Goal: Task Accomplishment & Management: Manage account settings

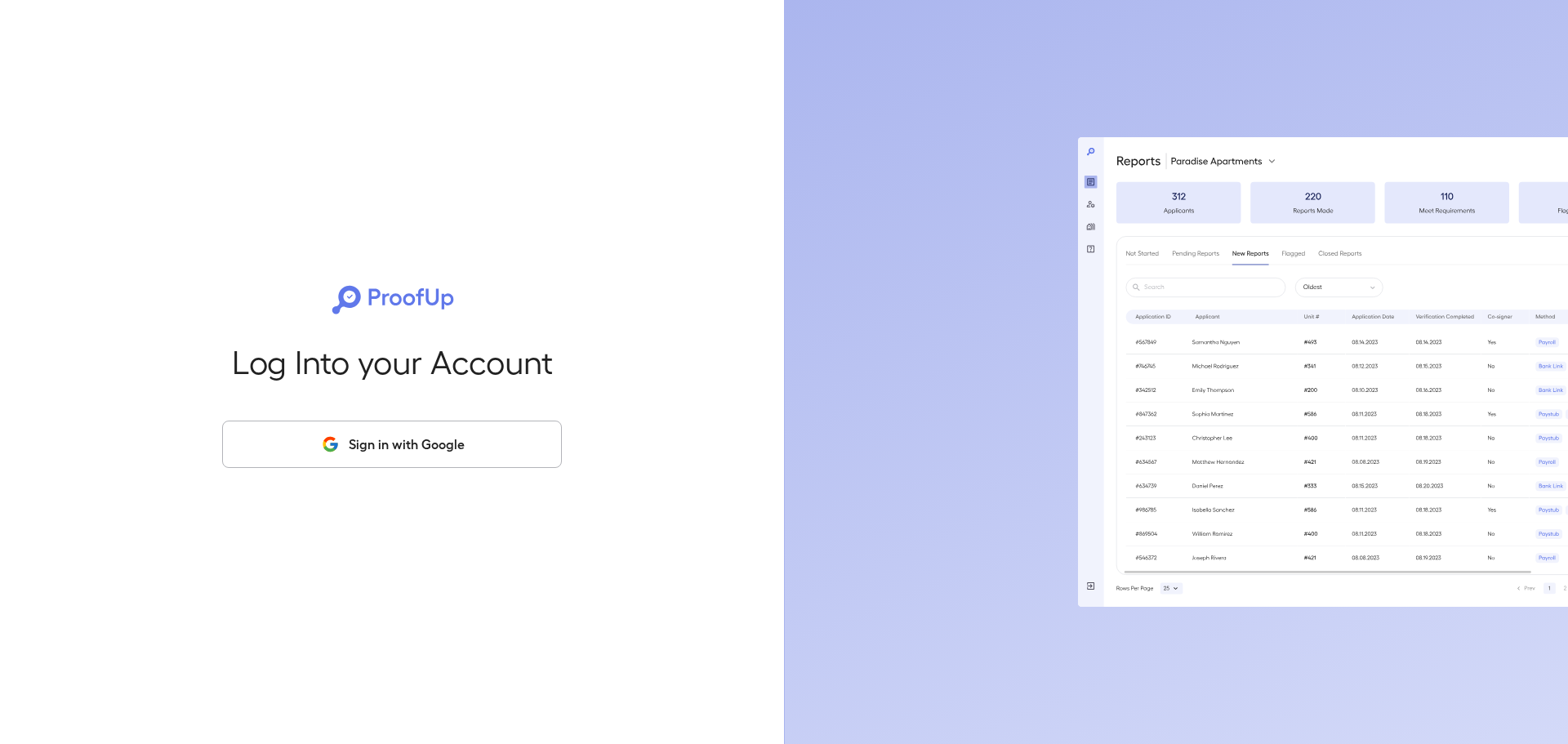
click at [426, 449] on button "Sign in with Google" at bounding box center [392, 444] width 340 height 48
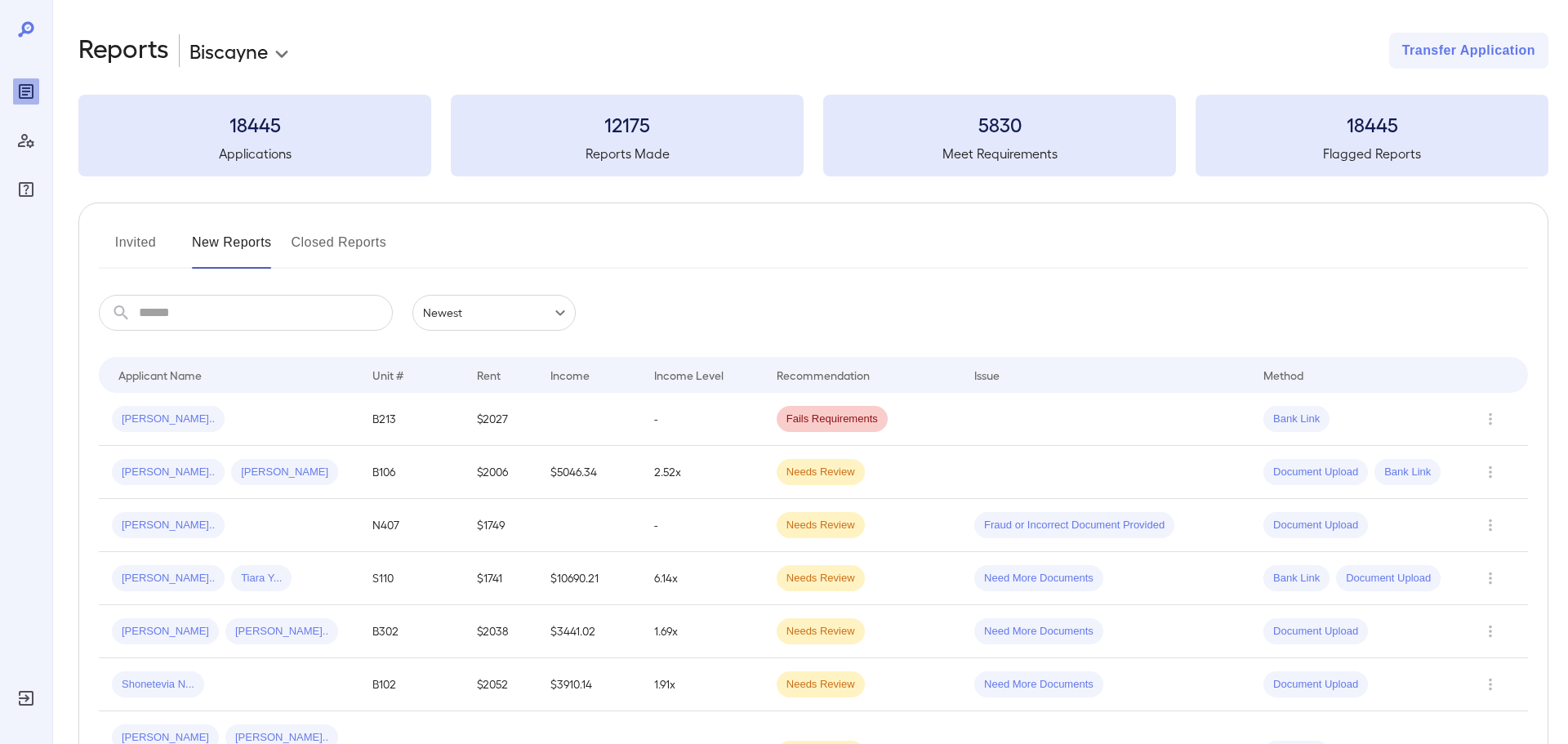
click at [1270, 260] on div "Invited New Reports Closed Reports" at bounding box center [813, 249] width 1429 height 39
click at [138, 245] on button "Invited" at bounding box center [135, 249] width 73 height 39
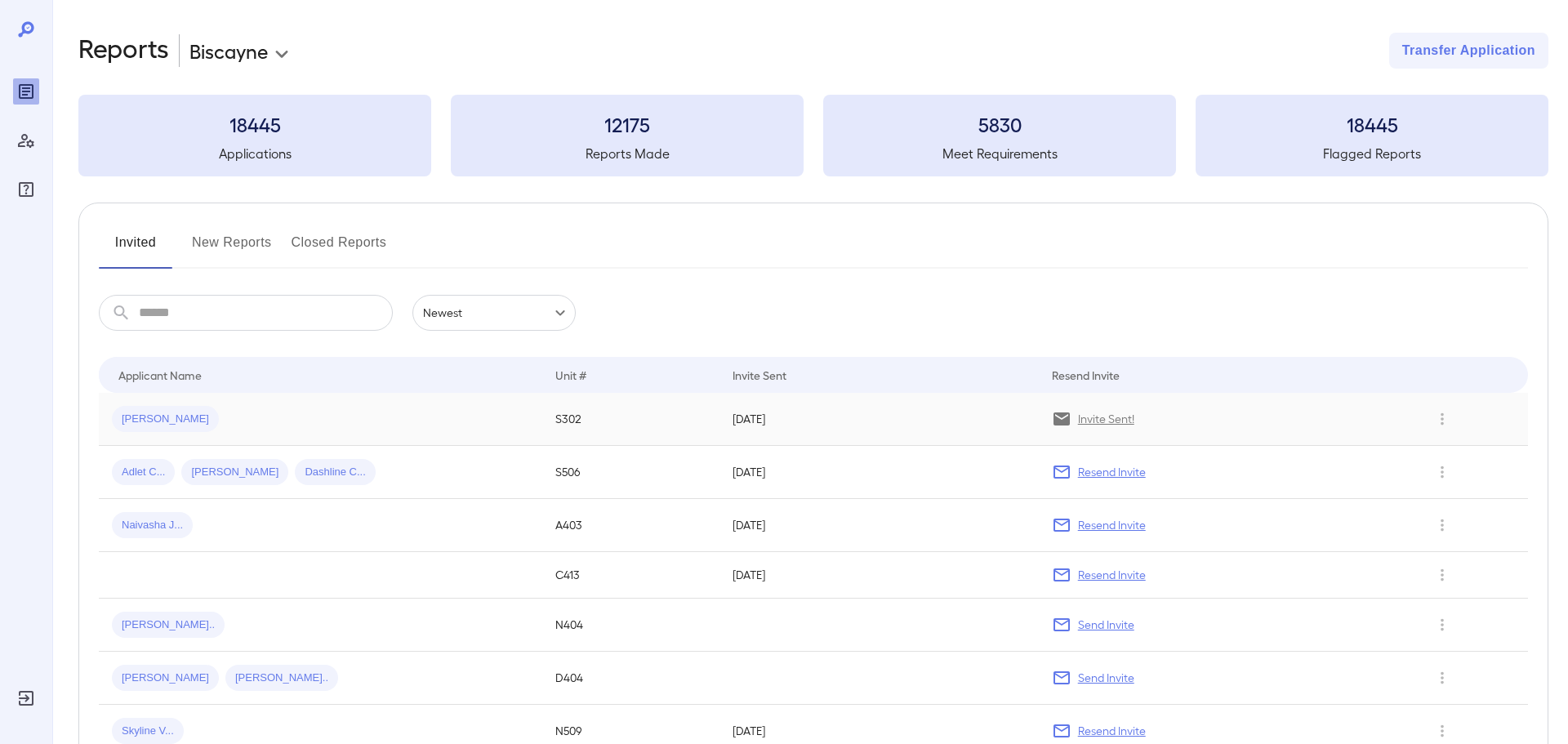
click at [318, 428] on div "[PERSON_NAME]" at bounding box center [320, 419] width 418 height 27
click at [422, 416] on div "[PERSON_NAME]" at bounding box center [320, 419] width 418 height 27
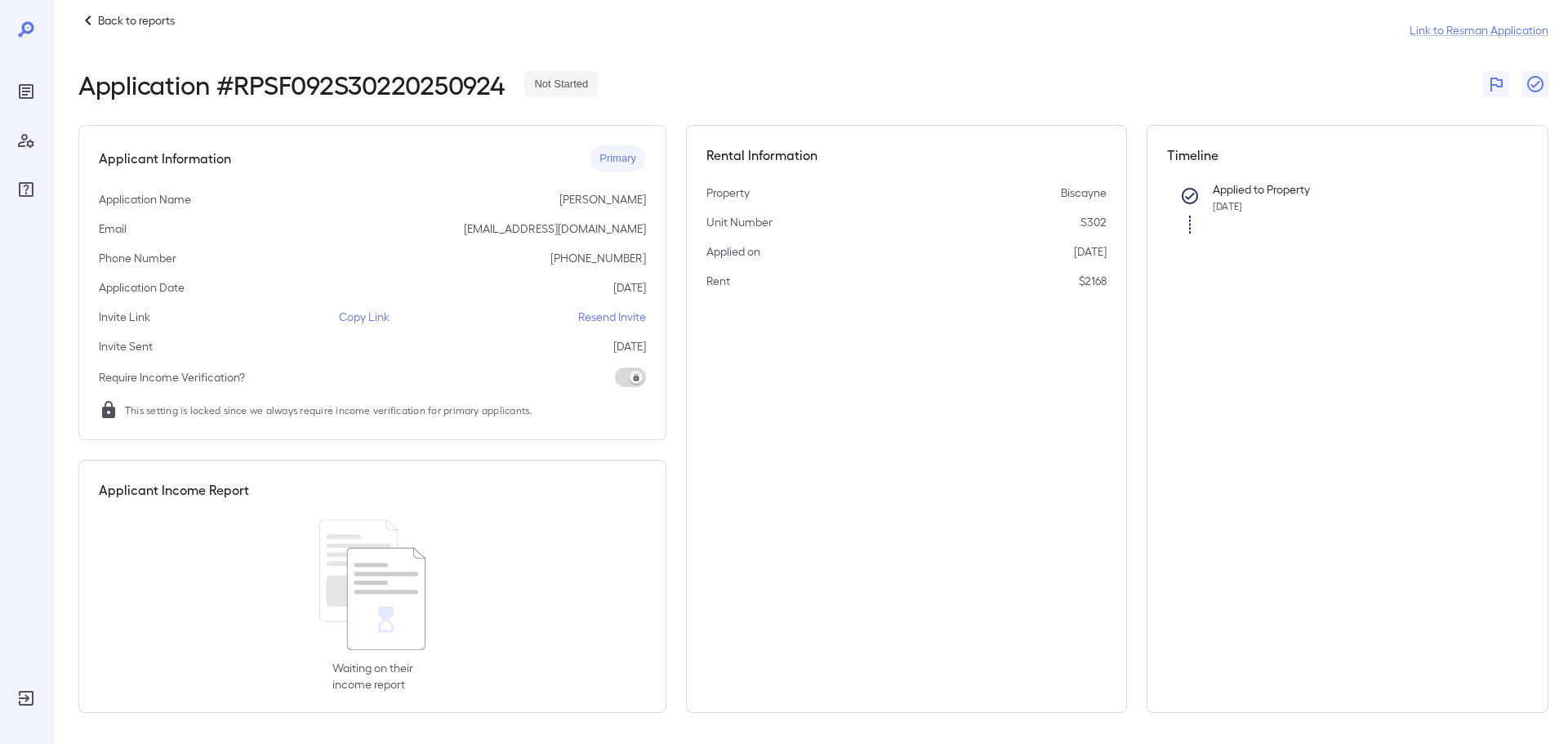
scroll to position [24, 0]
click at [23, 143] on icon "Manage Users" at bounding box center [26, 140] width 19 height 19
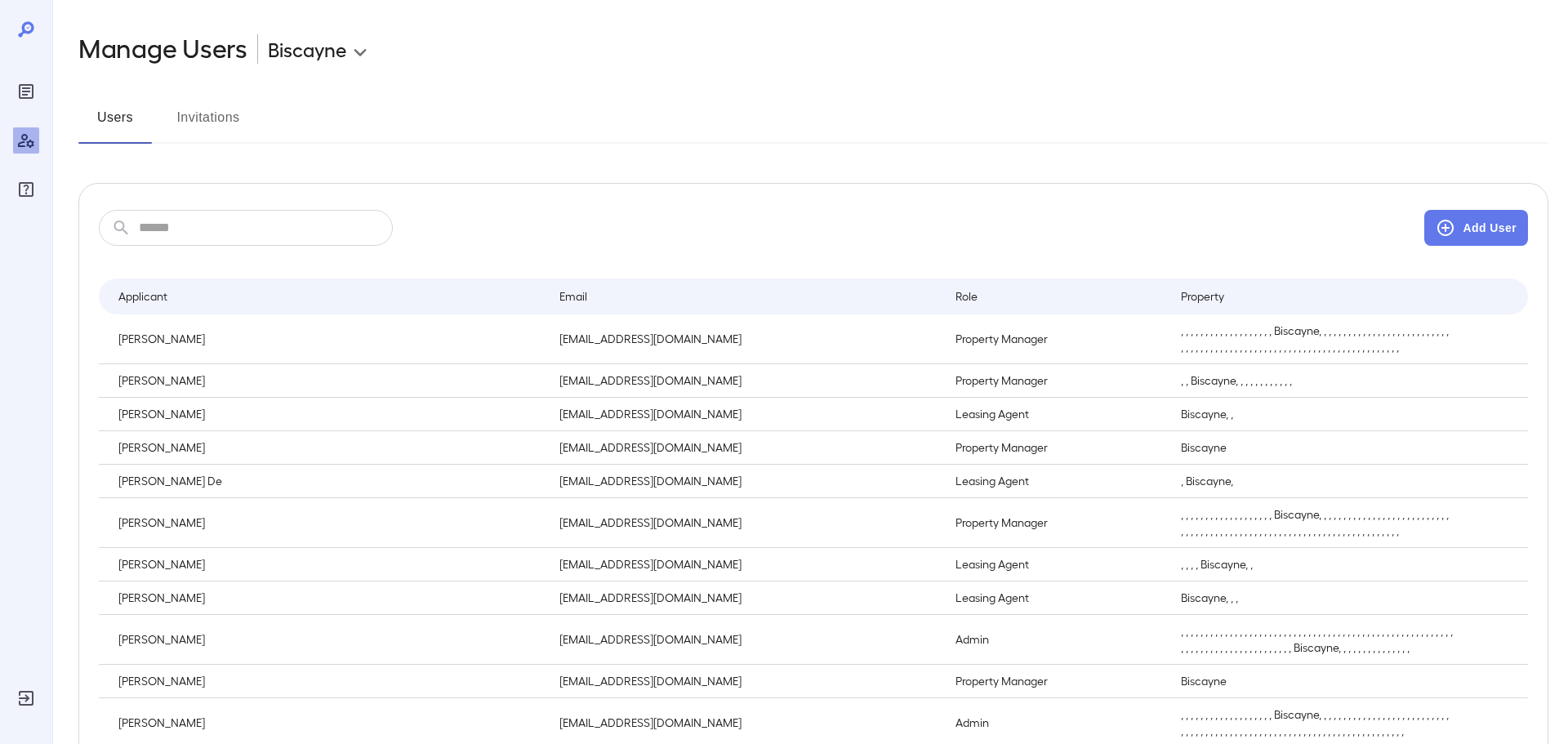
click at [202, 107] on button "Invitations" at bounding box center [208, 123] width 73 height 39
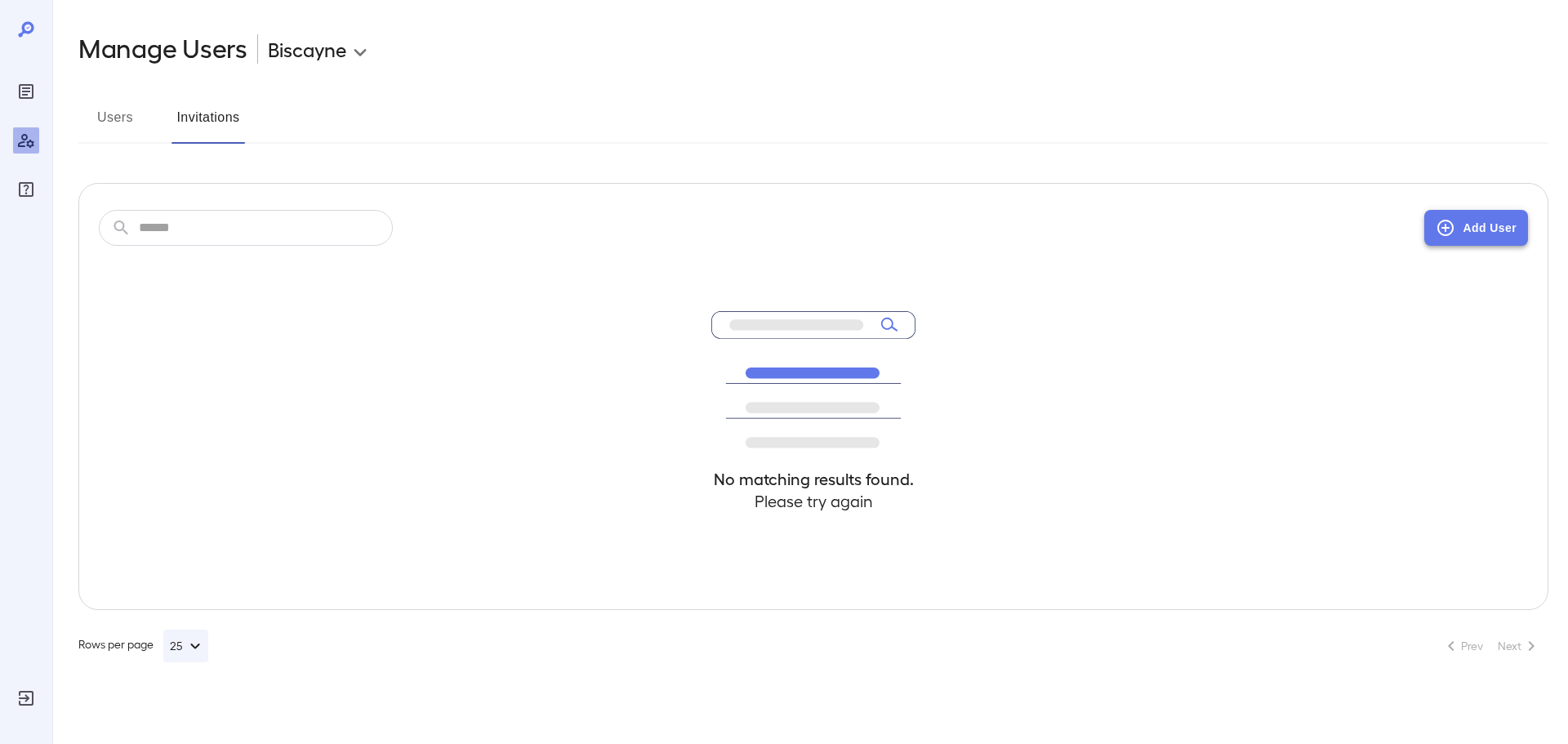
click at [1454, 239] on button "Add User" at bounding box center [1475, 228] width 103 height 36
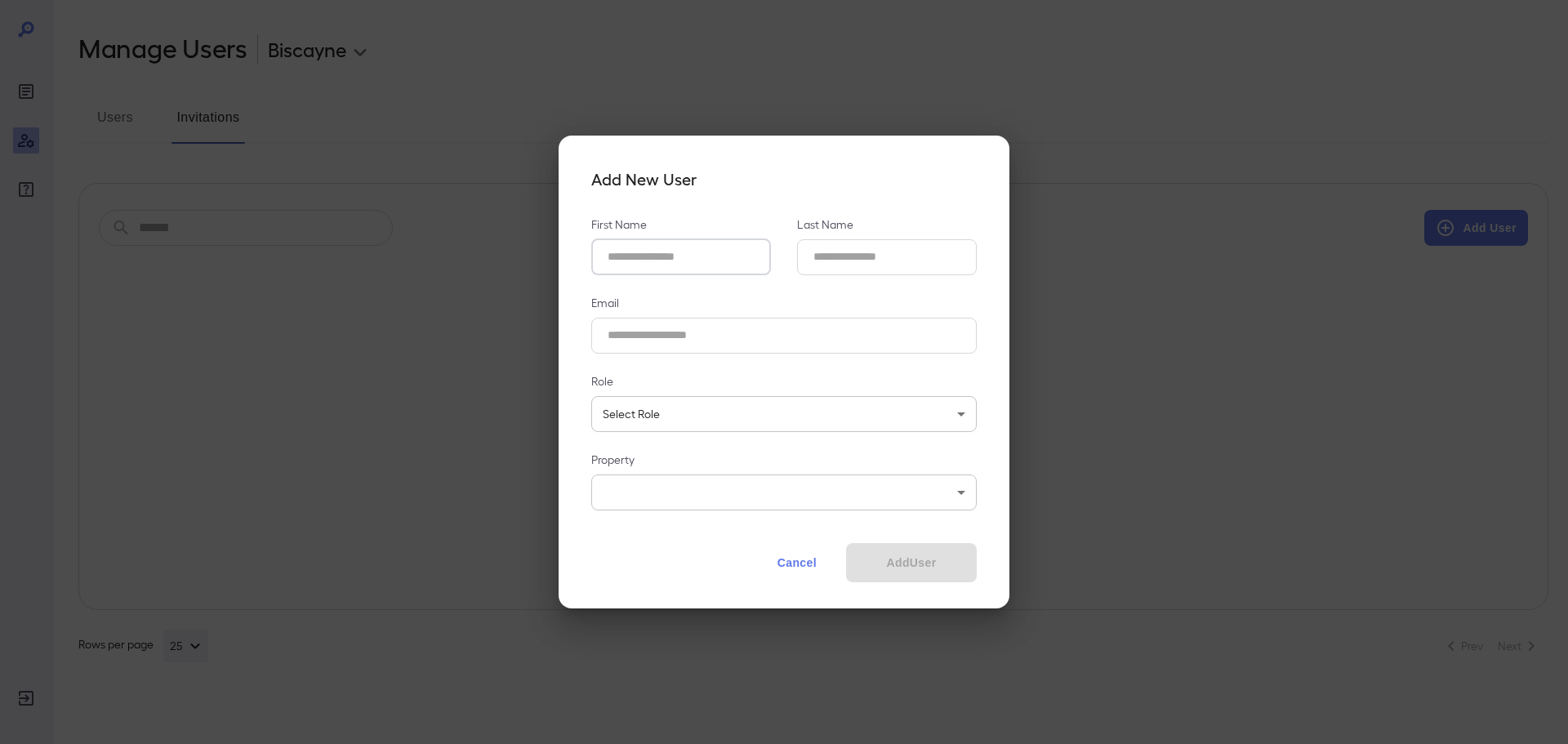
click at [741, 264] on Name_id "First Name" at bounding box center [681, 257] width 180 height 36
click at [800, 554] on button "Cancel" at bounding box center [797, 562] width 72 height 39
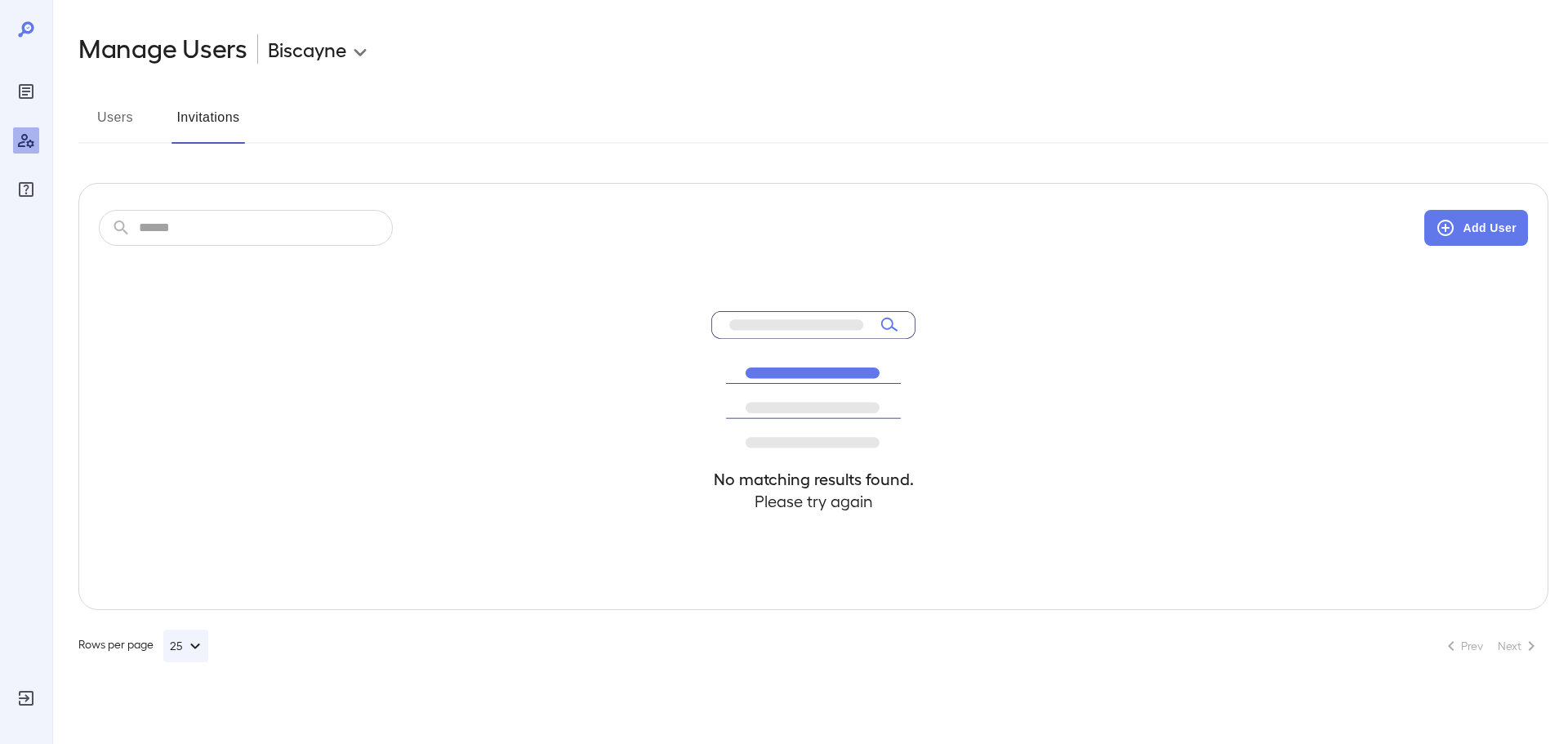
click at [116, 117] on button "Users" at bounding box center [115, 123] width 73 height 39
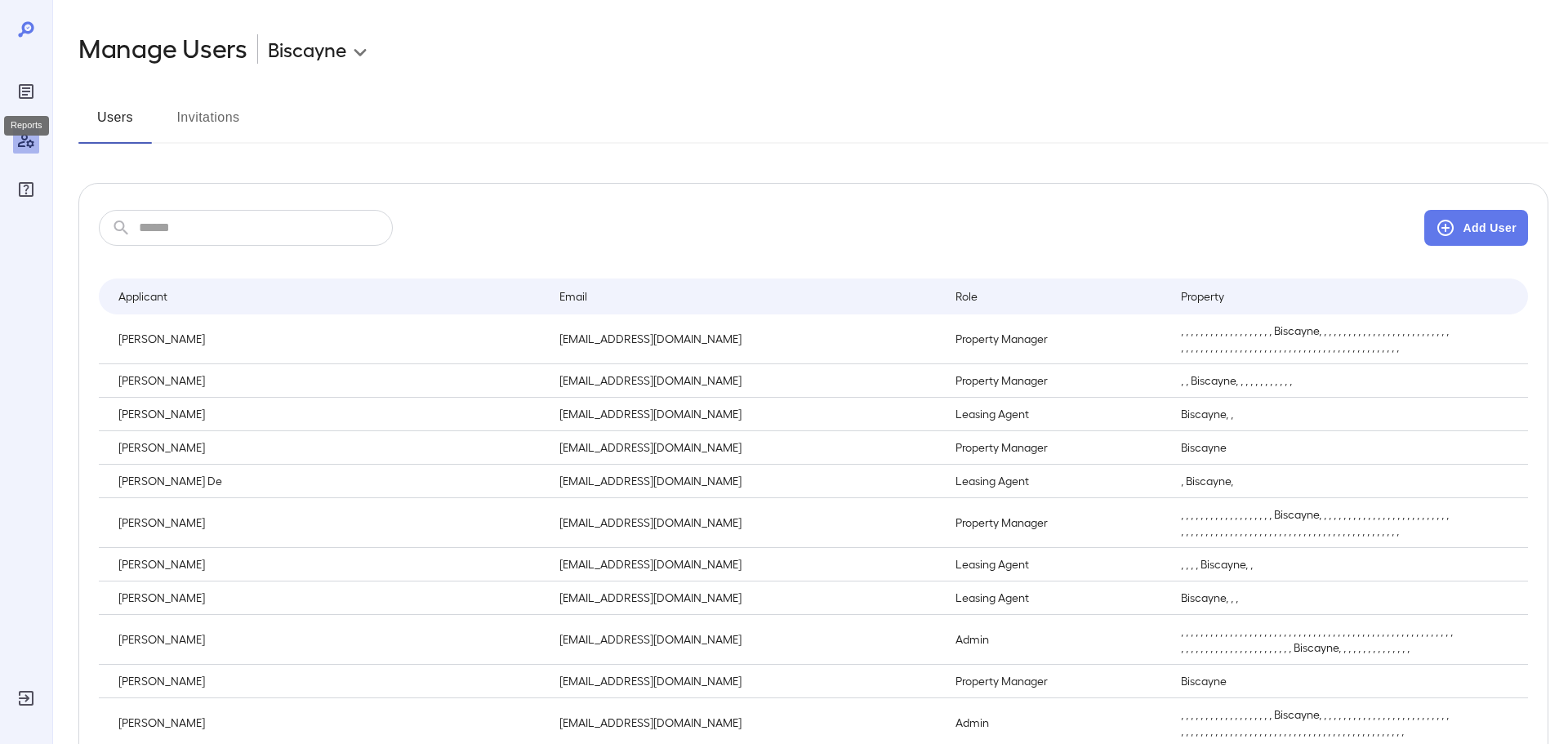
click at [28, 93] on icon "Reports" at bounding box center [26, 90] width 19 height 19
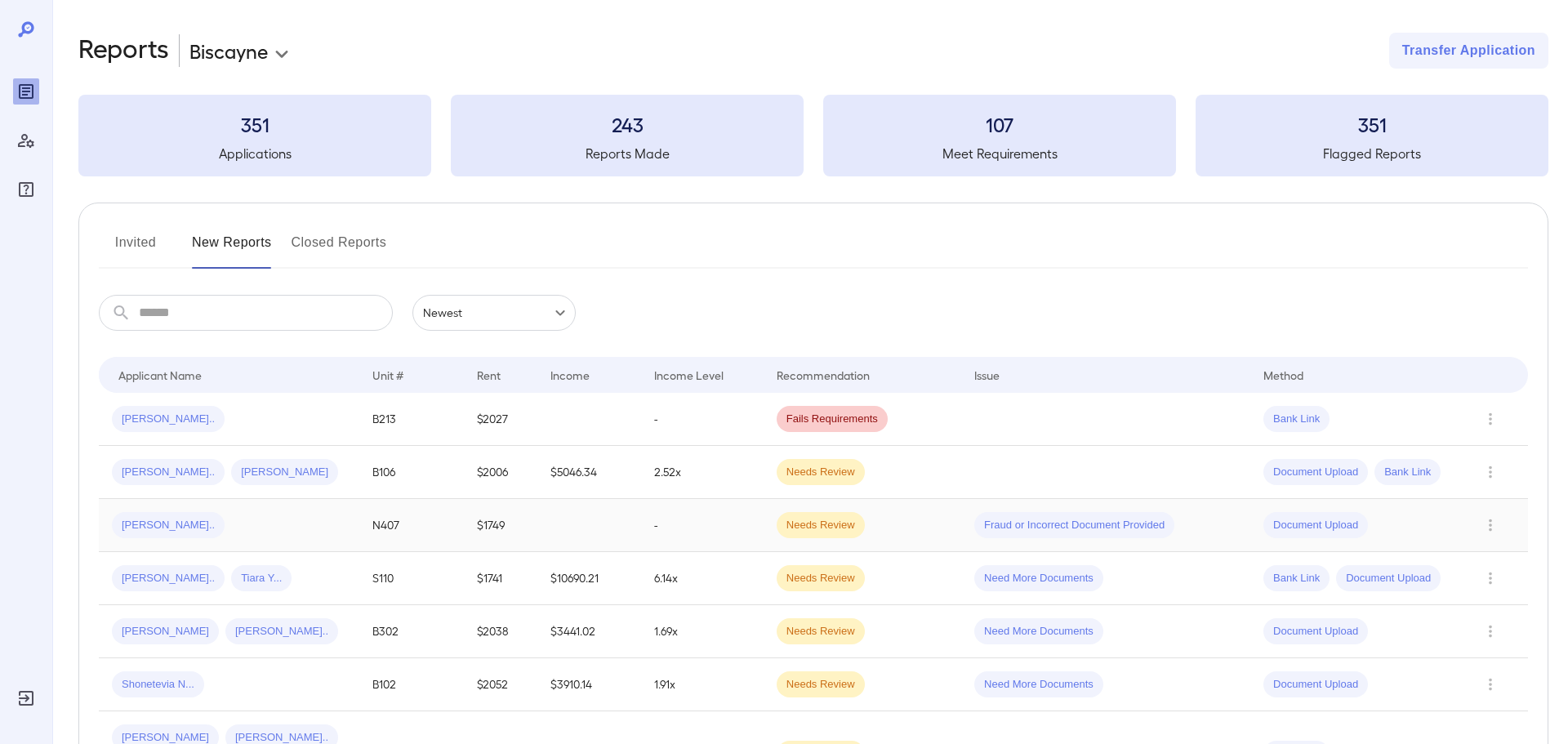
click at [941, 524] on td "Needs Review" at bounding box center [862, 526] width 197 height 53
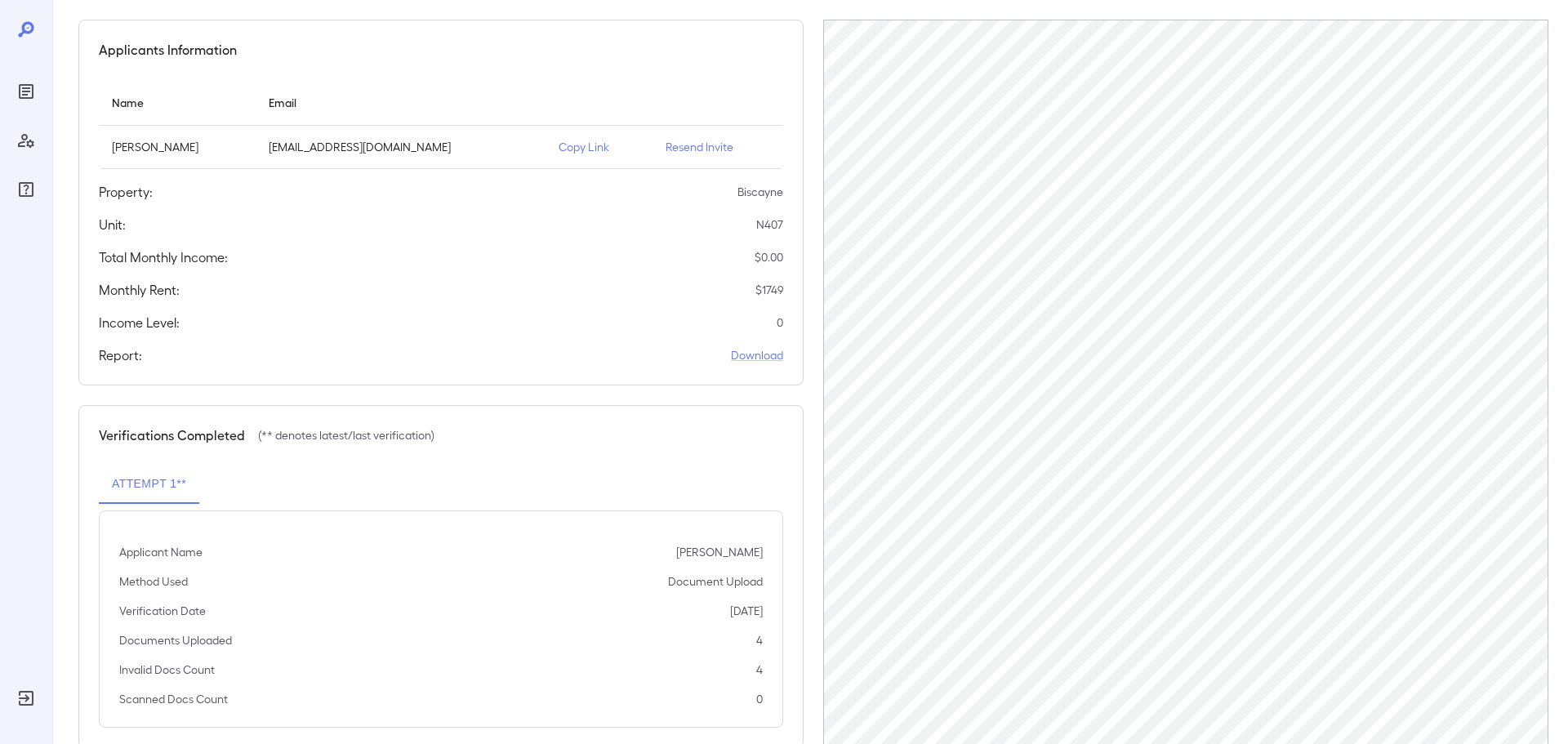
scroll to position [165, 0]
